Goal: Task Accomplishment & Management: Use online tool/utility

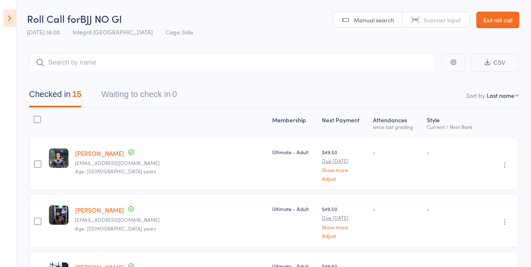
click at [16, 22] on icon at bounding box center [9, 18] width 13 height 17
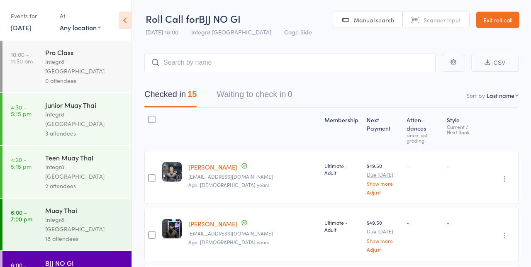
click at [28, 27] on link "13 Oct, 2025" at bounding box center [21, 27] width 20 height 9
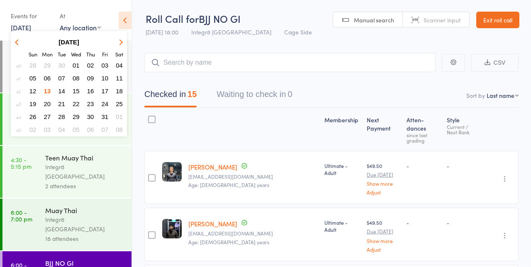
click at [62, 95] on button "14" at bounding box center [61, 90] width 13 height 11
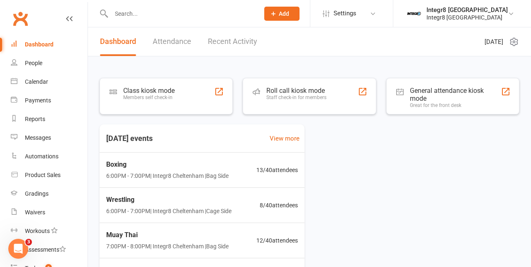
click at [150, 98] on div "Members self check-in" at bounding box center [148, 98] width 51 height 6
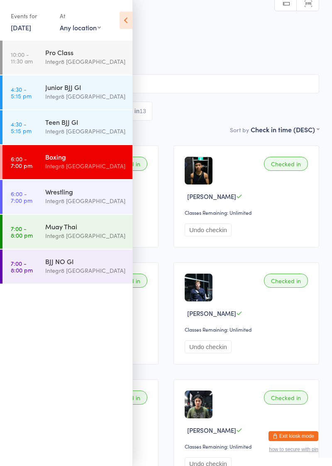
click at [129, 28] on icon at bounding box center [125, 20] width 13 height 17
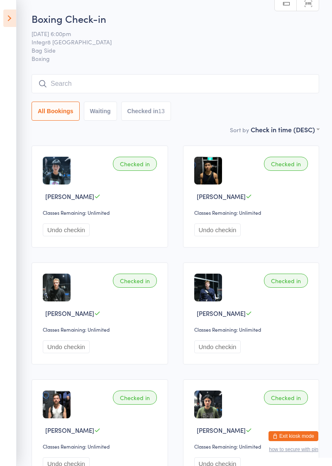
click at [14, 24] on icon at bounding box center [9, 18] width 13 height 17
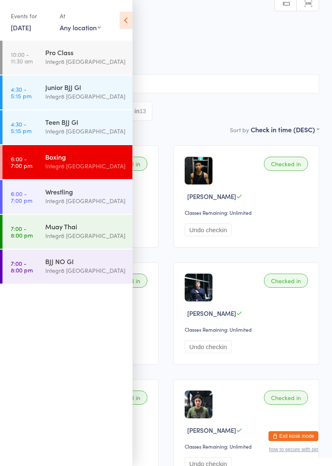
click at [25, 205] on link "6:00 - 7:00 pm Wrestling Integr8 [GEOGRAPHIC_DATA]" at bounding box center [67, 197] width 130 height 34
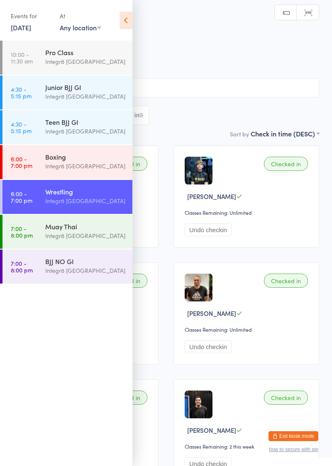
click at [120, 19] on icon at bounding box center [125, 20] width 13 height 17
